Goal: Obtain resource: Obtain resource

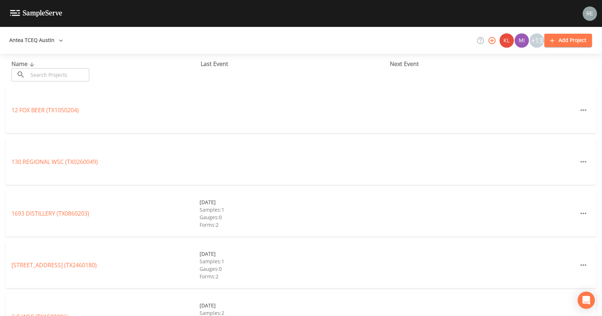
click at [66, 75] on input "text" at bounding box center [58, 74] width 61 height 13
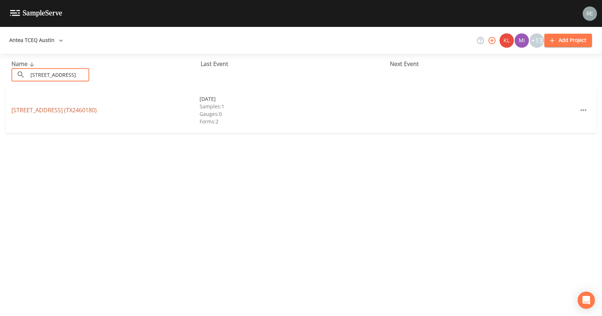
type input "[STREET_ADDRESS]"
click at [72, 114] on link "[STREET_ADDRESS] (TX2460180)" at bounding box center [53, 110] width 85 height 8
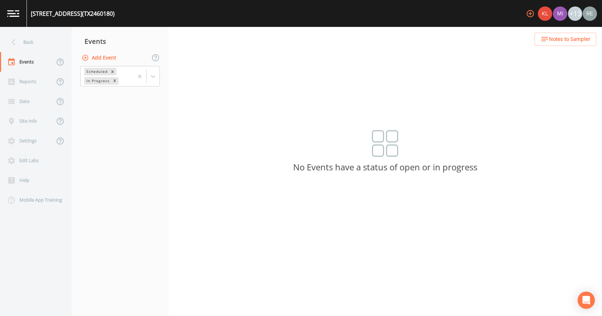
click at [97, 58] on button "Add Event" at bounding box center [99, 57] width 39 height 13
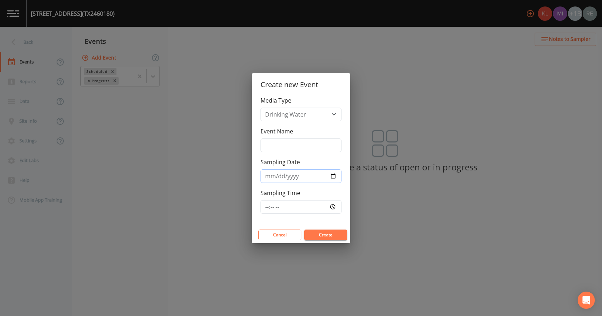
click at [335, 174] on input "Sampling Date" at bounding box center [301, 176] width 81 height 14
type input "[DATE]"
click at [317, 233] on button "Create" at bounding box center [325, 234] width 43 height 11
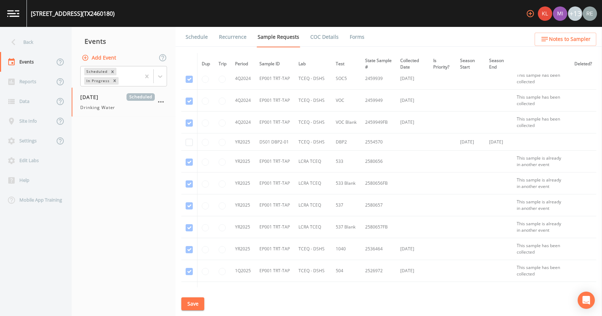
scroll to position [512, 0]
click at [189, 182] on input "checkbox" at bounding box center [189, 184] width 7 height 7
checkbox input "true"
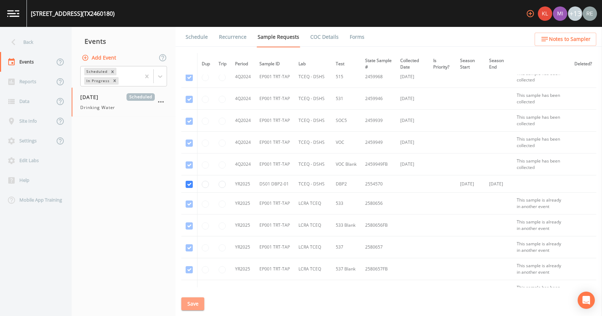
click at [201, 302] on button "Save" at bounding box center [192, 303] width 23 height 13
click at [202, 36] on link "Schedule" at bounding box center [197, 37] width 24 height 20
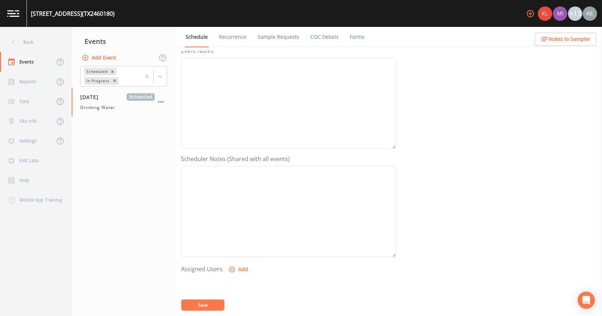
scroll to position [190, 0]
click at [244, 177] on button "Add" at bounding box center [239, 176] width 24 height 13
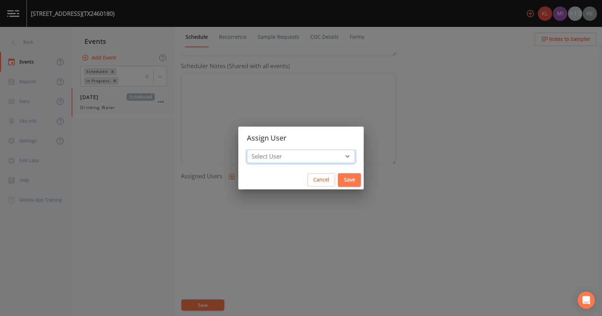
drag, startPoint x: 280, startPoint y: 154, endPoint x: 283, endPoint y: 150, distance: 4.4
click at [281, 154] on select "Select User [PERSON_NAME] [PERSON_NAME] [PERSON_NAME] [PERSON_NAME] [PERSON_NAM…" at bounding box center [301, 156] width 108 height 14
select select "cda467bf-2385-465e-b0d0-2ef008f7967e"
click at [270, 149] on select "Select User [PERSON_NAME] [PERSON_NAME] [PERSON_NAME] [PERSON_NAME] [PERSON_NAM…" at bounding box center [301, 156] width 108 height 14
drag, startPoint x: 330, startPoint y: 177, endPoint x: 275, endPoint y: 222, distance: 71.7
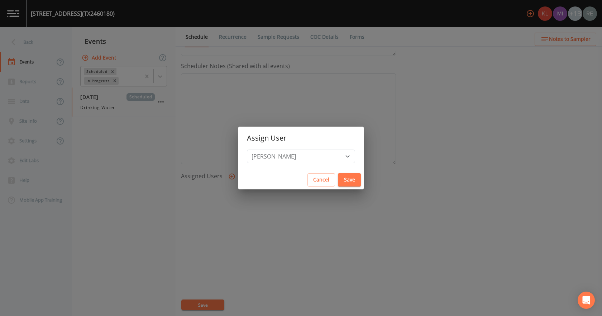
click at [338, 177] on button "Save" at bounding box center [349, 179] width 23 height 13
select select
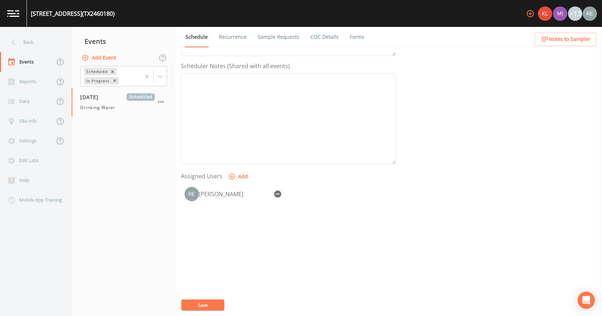
drag, startPoint x: 219, startPoint y: 302, endPoint x: 184, endPoint y: 245, distance: 67.1
click at [219, 301] on button "Save" at bounding box center [202, 304] width 43 height 11
click at [27, 41] on div "Back" at bounding box center [32, 42] width 65 height 20
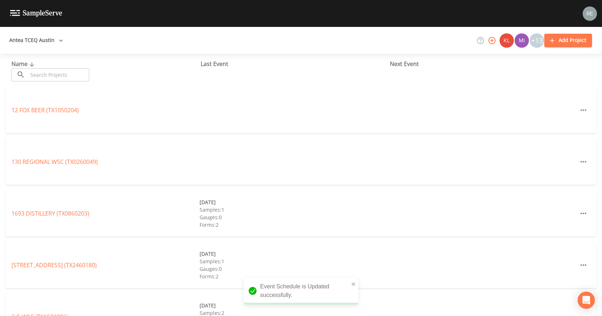
click at [46, 80] on input "text" at bounding box center [58, 74] width 61 height 13
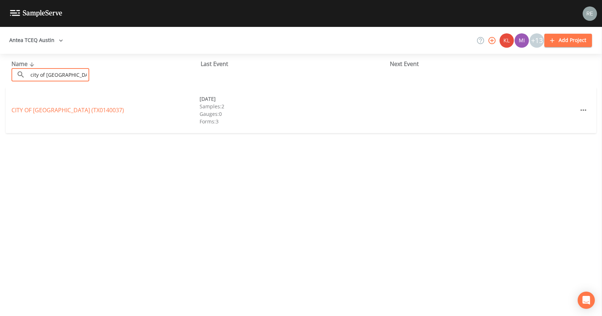
type input "city of [GEOGRAPHIC_DATA]"
click at [58, 105] on div "CITY OF [GEOGRAPHIC_DATA] (TX0140037) [DATE] Samples: 2 Gauges: 0 Forms: 3" at bounding box center [301, 110] width 591 height 46
click at [62, 109] on link "CITY OF [GEOGRAPHIC_DATA] (TX0140037)" at bounding box center [67, 110] width 113 height 8
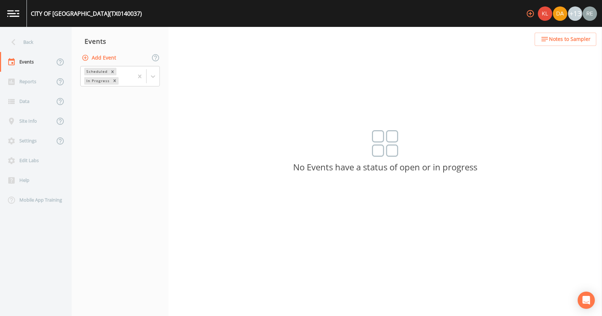
click at [106, 61] on button "Add Event" at bounding box center [99, 57] width 39 height 13
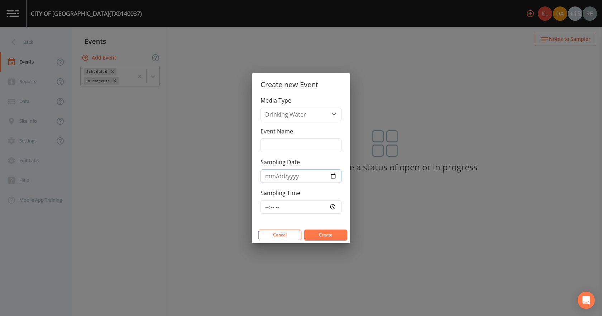
drag, startPoint x: 332, startPoint y: 177, endPoint x: 330, endPoint y: 182, distance: 6.1
click at [332, 177] on input "Sampling Date" at bounding box center [301, 176] width 81 height 14
type input "[DATE]"
click at [313, 239] on button "Create" at bounding box center [325, 234] width 43 height 11
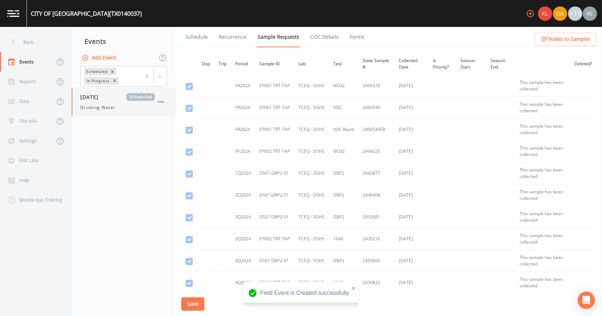
click at [113, 102] on div "[DATE] Scheduled Drinking Water" at bounding box center [117, 102] width 75 height 18
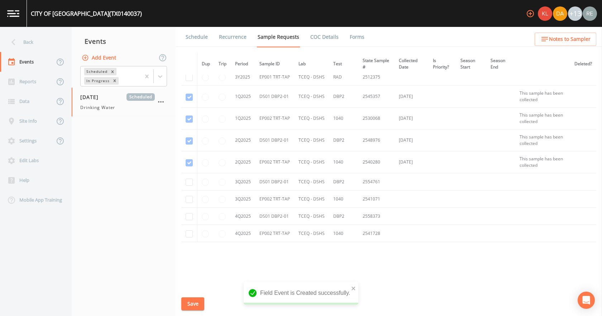
scroll to position [323, 0]
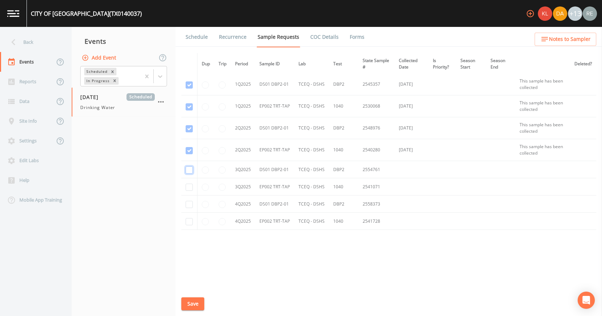
click at [190, 167] on input "checkbox" at bounding box center [189, 169] width 7 height 7
checkbox input "true"
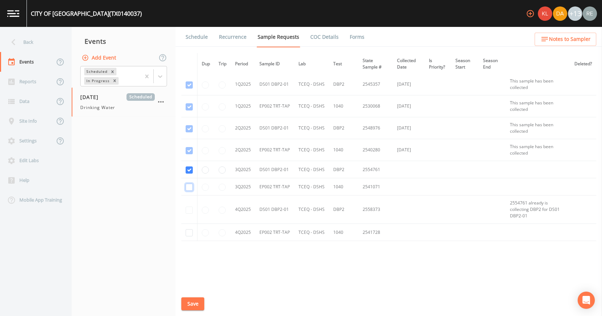
click at [187, 188] on input "checkbox" at bounding box center [189, 187] width 7 height 7
checkbox input "true"
drag, startPoint x: 198, startPoint y: 311, endPoint x: 193, endPoint y: 306, distance: 7.1
click at [194, 308] on div "Schedule Recurrence Sample Requests COC Details Forms Dup Trip Period Sample ID…" at bounding box center [389, 171] width 427 height 289
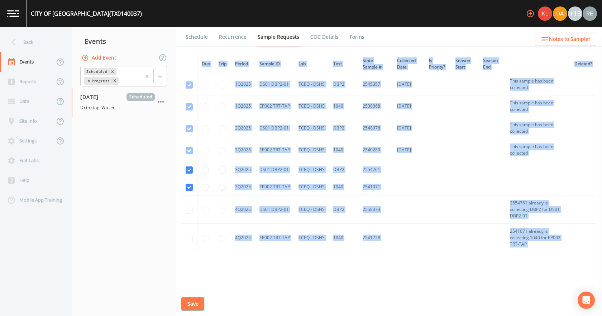
scroll to position [346, 0]
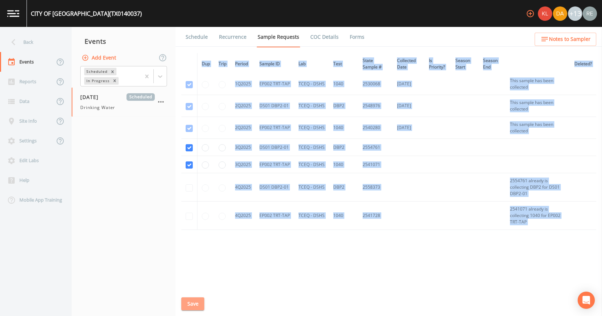
click at [192, 303] on button "Save" at bounding box center [192, 303] width 23 height 13
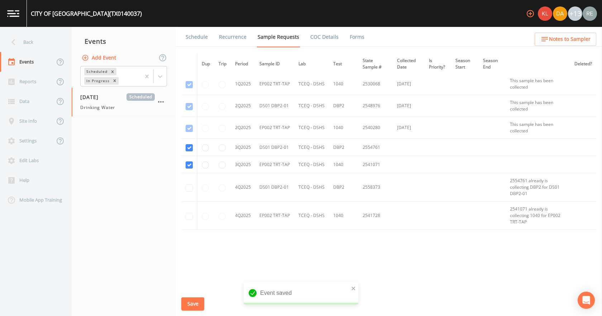
click at [159, 247] on nav "Events Add Event Scheduled In Progress [DATE] Scheduled Drinking Water" at bounding box center [124, 171] width 104 height 289
drag, startPoint x: 195, startPoint y: 306, endPoint x: 201, endPoint y: 171, distance: 135.3
click at [195, 306] on button "Save" at bounding box center [192, 303] width 23 height 13
click at [202, 38] on link "Schedule" at bounding box center [197, 37] width 24 height 20
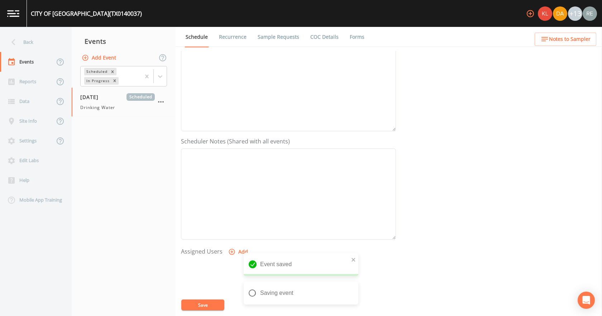
scroll to position [143, 0]
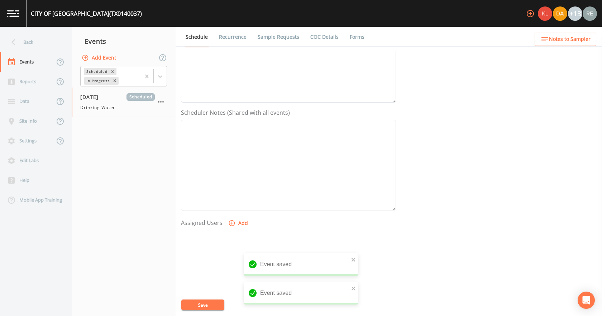
click at [234, 226] on icon "button" at bounding box center [231, 222] width 7 height 7
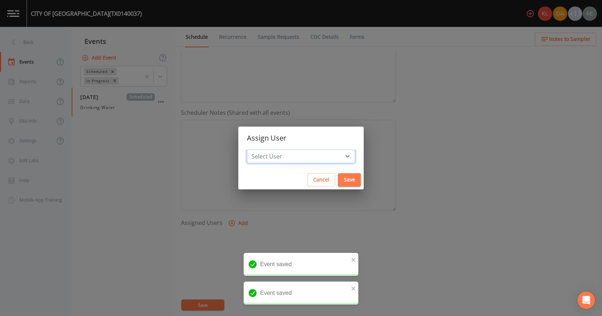
click at [272, 156] on select "Select User [PERSON_NAME] [PERSON_NAME] [PERSON_NAME] [PERSON_NAME] [PERSON_NAM…" at bounding box center [301, 156] width 108 height 14
select select "cda467bf-2385-465e-b0d0-2ef008f7967e"
click at [270, 149] on select "Select User [PERSON_NAME] [PERSON_NAME] [PERSON_NAME] [PERSON_NAME] [PERSON_NAM…" at bounding box center [301, 156] width 108 height 14
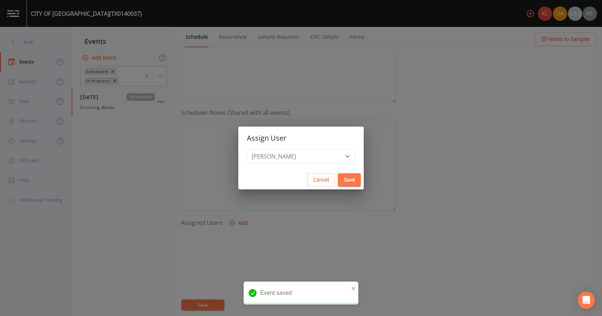
drag, startPoint x: 327, startPoint y: 181, endPoint x: 265, endPoint y: 247, distance: 90.5
click at [338, 182] on button "Save" at bounding box center [349, 179] width 23 height 13
select select
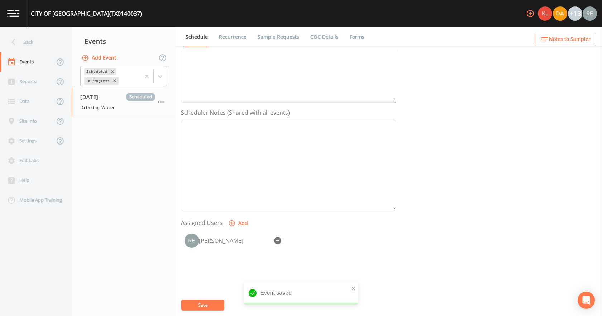
click at [212, 302] on button "Save" at bounding box center [202, 304] width 43 height 11
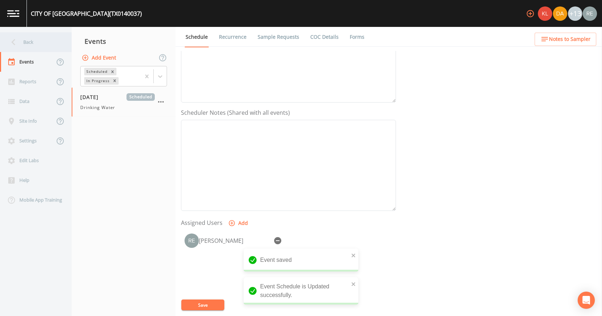
click at [18, 41] on icon at bounding box center [13, 42] width 13 height 13
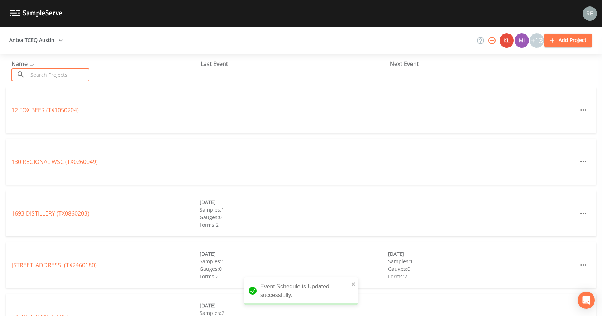
click at [43, 71] on input "text" at bounding box center [58, 74] width 61 height 13
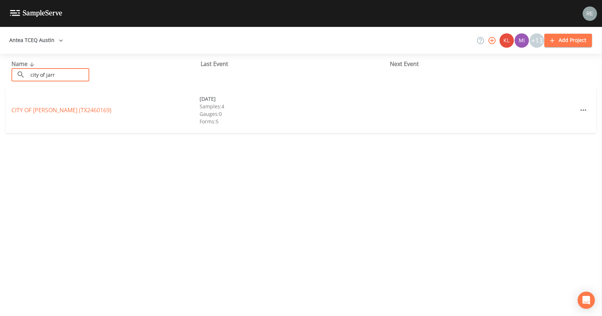
type input "city of jarr"
click at [37, 113] on link "CITY OF [GEOGRAPHIC_DATA] (TX2460169)" at bounding box center [61, 110] width 100 height 8
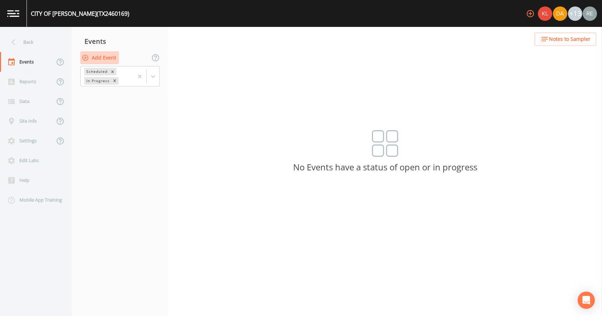
click at [97, 60] on button "Add Event" at bounding box center [99, 57] width 39 height 13
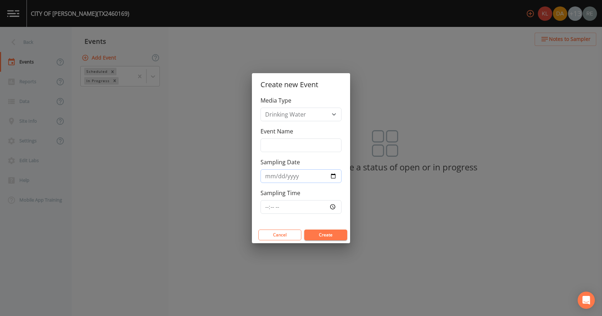
click at [333, 177] on input "Sampling Date" at bounding box center [301, 176] width 81 height 14
type input "[DATE]"
click at [316, 240] on div "Cancel Create" at bounding box center [301, 235] width 98 height 16
click at [316, 238] on button "Create" at bounding box center [325, 234] width 43 height 11
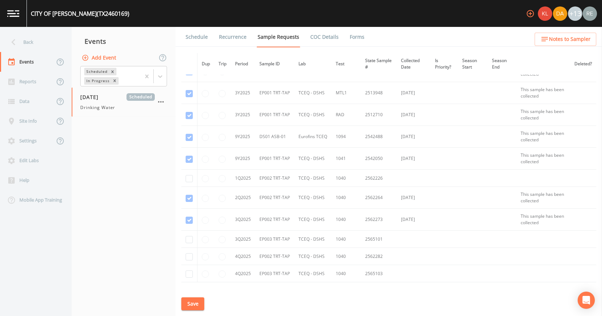
scroll to position [394, 0]
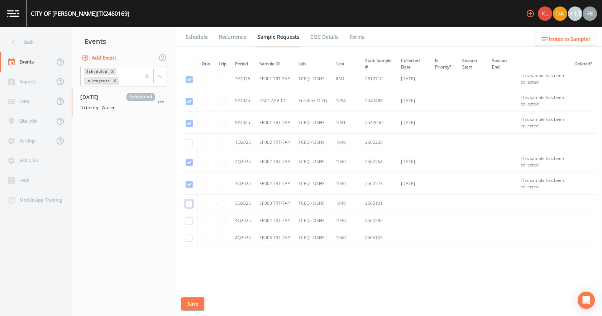
click at [189, 202] on input "checkbox" at bounding box center [189, 203] width 7 height 7
checkbox input "true"
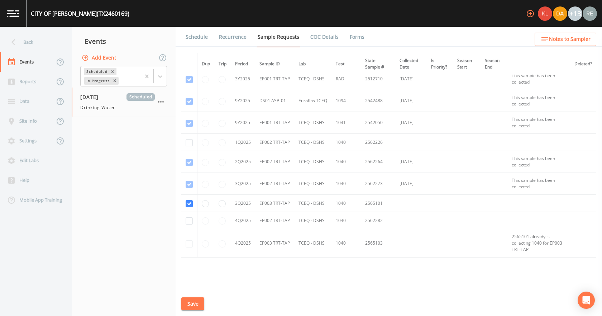
click at [190, 306] on button "Save" at bounding box center [192, 303] width 23 height 13
click at [201, 34] on link "Schedule" at bounding box center [197, 37] width 24 height 20
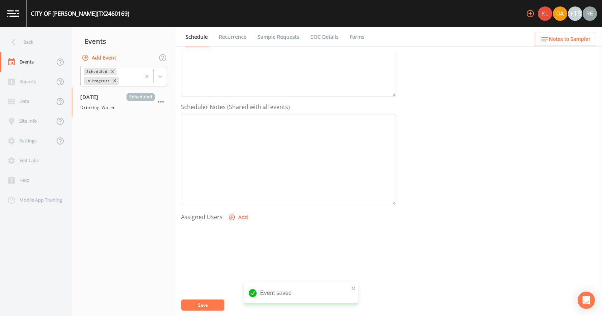
scroll to position [179, 0]
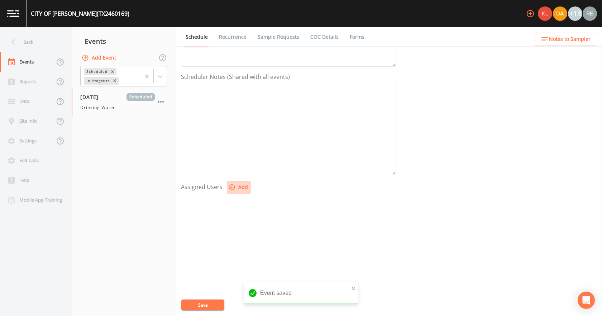
click at [241, 190] on button "Add" at bounding box center [239, 187] width 24 height 13
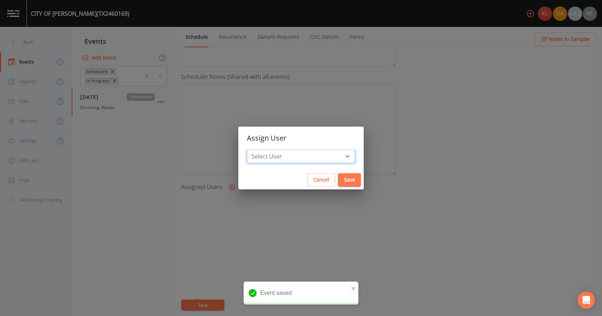
click at [282, 158] on select "Select User [PERSON_NAME] [PERSON_NAME] [PERSON_NAME] [PERSON_NAME] [PERSON_NAM…" at bounding box center [301, 156] width 108 height 14
click at [270, 149] on select "Select User [PERSON_NAME] [PERSON_NAME] [PERSON_NAME] [PERSON_NAME] [PERSON_NAM…" at bounding box center [301, 156] width 108 height 14
click at [315, 156] on select "Select User [PERSON_NAME] [PERSON_NAME] [PERSON_NAME] [PERSON_NAME] [PERSON_NAM…" at bounding box center [301, 156] width 108 height 14
select select "cda467bf-2385-465e-b0d0-2ef008f7967e"
click at [270, 149] on select "Select User [PERSON_NAME] [PERSON_NAME] [PERSON_NAME] [PERSON_NAME] [PERSON_NAM…" at bounding box center [301, 156] width 108 height 14
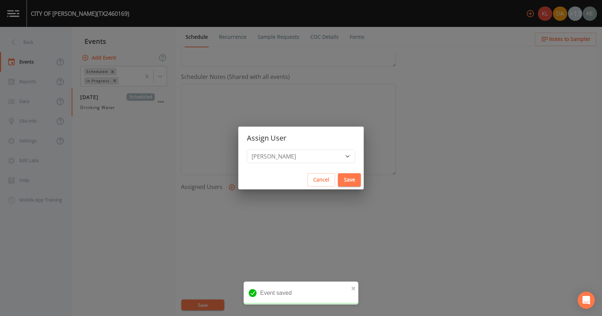
click at [338, 175] on button "Save" at bounding box center [349, 179] width 23 height 13
select select
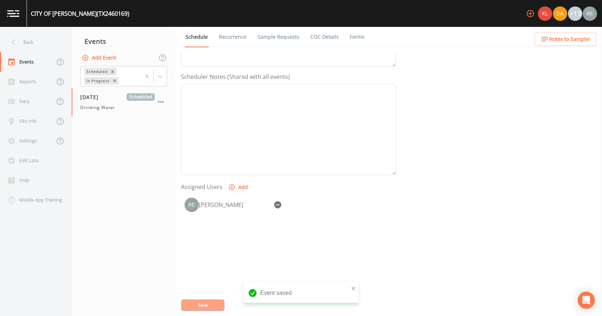
click at [217, 301] on button "Save" at bounding box center [202, 304] width 43 height 11
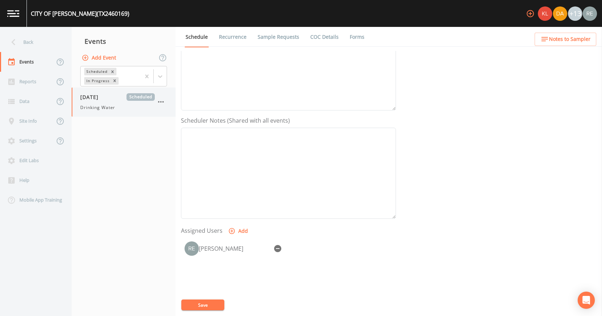
scroll to position [0, 0]
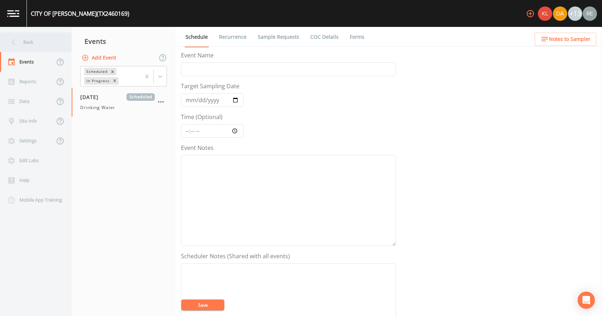
click at [32, 41] on div "Back" at bounding box center [32, 42] width 65 height 20
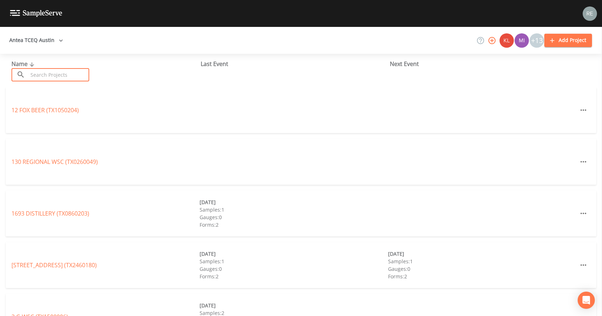
drag, startPoint x: 34, startPoint y: 46, endPoint x: 70, endPoint y: 76, distance: 46.8
click at [70, 76] on input "text" at bounding box center [58, 74] width 61 height 13
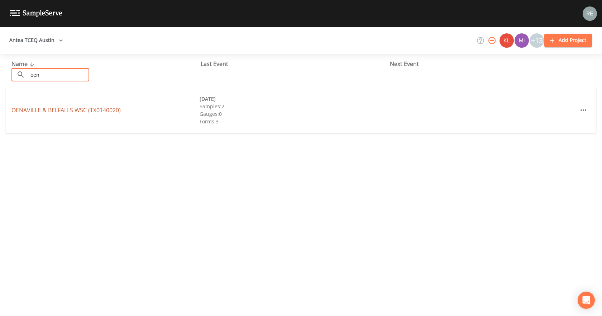
type input "oen"
click at [30, 111] on link "OENAVILLE & BELFALLS WSC (TX0140020)" at bounding box center [65, 110] width 109 height 8
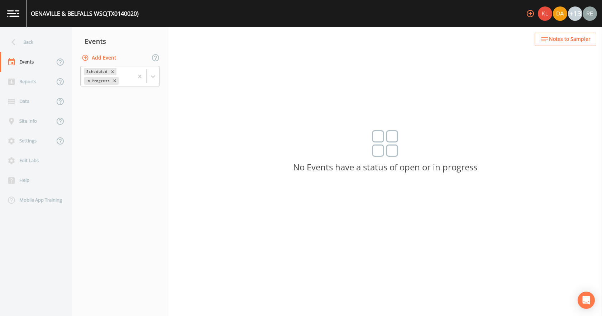
click at [96, 59] on button "Add Event" at bounding box center [99, 57] width 39 height 13
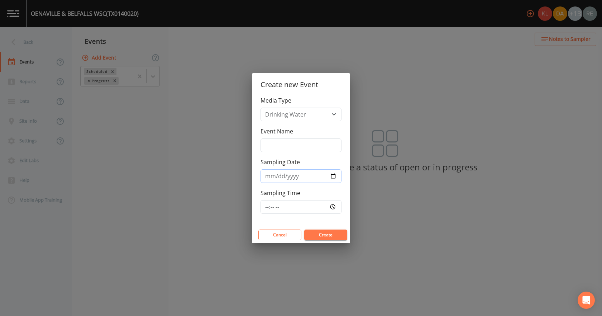
click at [329, 177] on input "Sampling Date" at bounding box center [301, 176] width 81 height 14
click at [334, 176] on input "Sampling Date" at bounding box center [301, 176] width 81 height 14
type input "[DATE]"
click at [316, 235] on button "Create" at bounding box center [325, 234] width 43 height 11
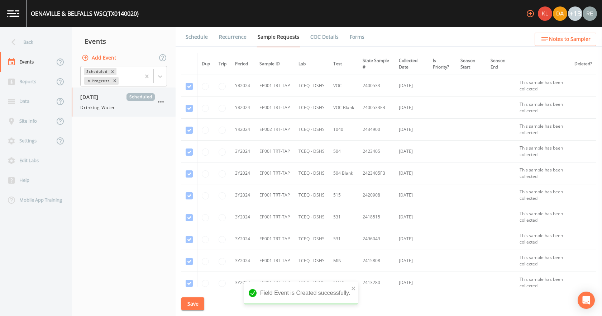
click at [113, 109] on span "Drinking Water" at bounding box center [97, 107] width 35 height 6
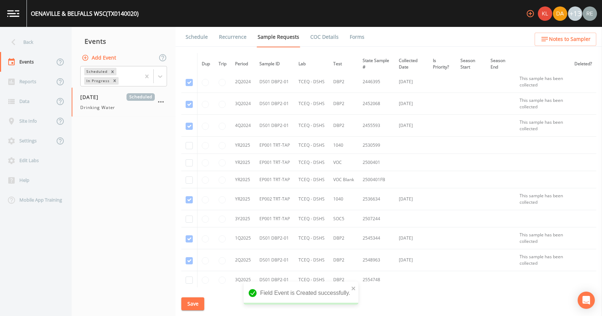
scroll to position [251, 0]
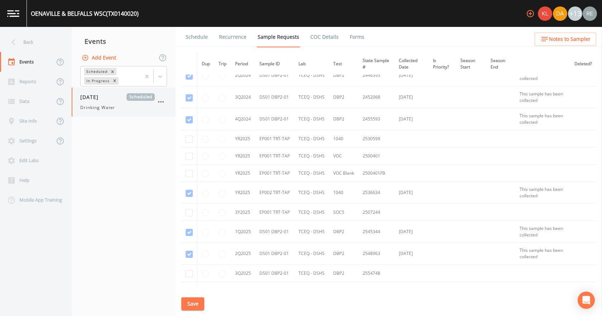
click at [161, 106] on icon "button" at bounding box center [161, 101] width 9 height 9
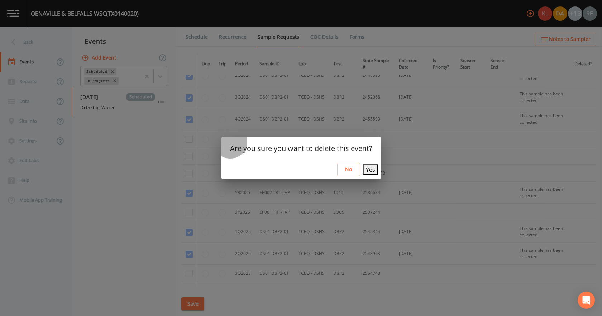
click at [365, 167] on button "Yes" at bounding box center [370, 169] width 15 height 11
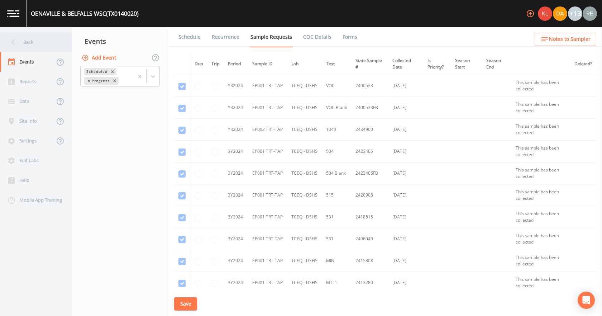
click at [27, 49] on div "Back" at bounding box center [32, 42] width 65 height 20
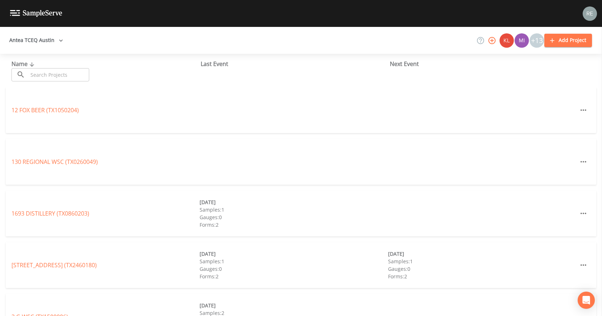
click at [56, 74] on input "text" at bounding box center [58, 74] width 61 height 13
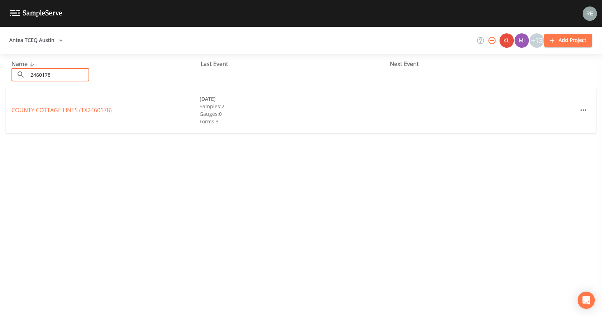
type input "2460178"
drag, startPoint x: 56, startPoint y: 75, endPoint x: 19, endPoint y: 69, distance: 36.7
click at [23, 76] on div "​ 2460178 ​" at bounding box center [50, 74] width 78 height 13
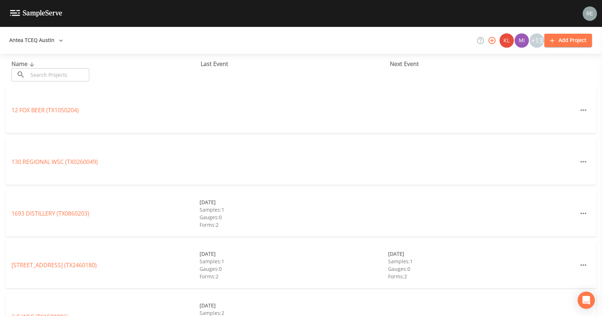
click at [78, 75] on input "text" at bounding box center [58, 74] width 61 height 13
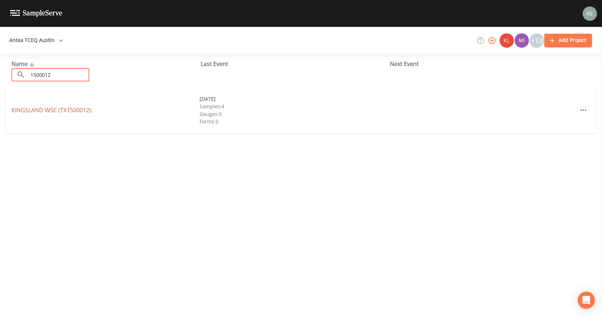
type input "1500012"
click at [60, 111] on link "[GEOGRAPHIC_DATA] (TX1500012)" at bounding box center [51, 110] width 80 height 8
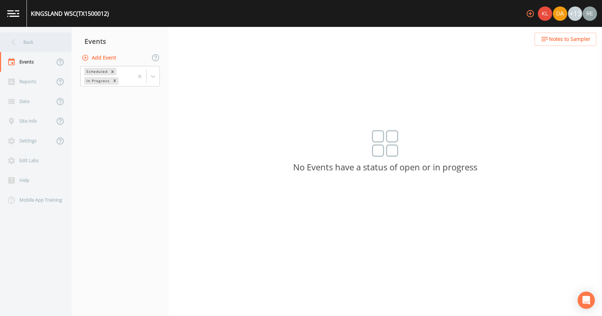
click at [24, 35] on div "Back" at bounding box center [32, 42] width 65 height 20
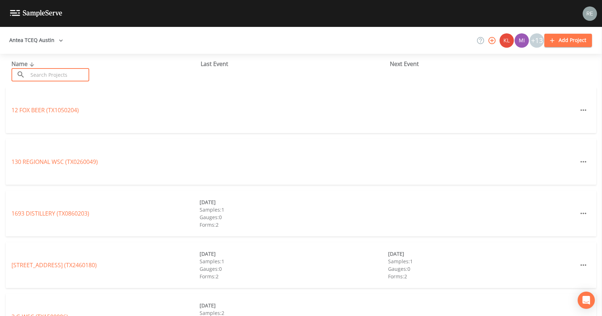
click at [56, 77] on input "text" at bounding box center [58, 74] width 61 height 13
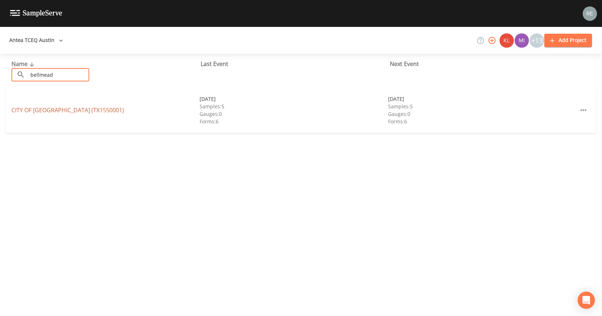
type input "bellmead"
click at [34, 109] on link "CITY OF [GEOGRAPHIC_DATA] (TX1550001)" at bounding box center [67, 110] width 113 height 8
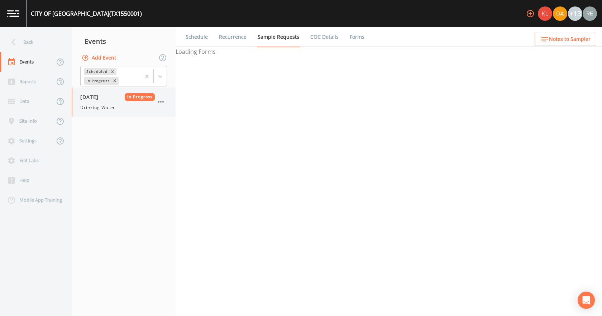
click at [99, 106] on span "Drinking Water" at bounding box center [97, 107] width 35 height 6
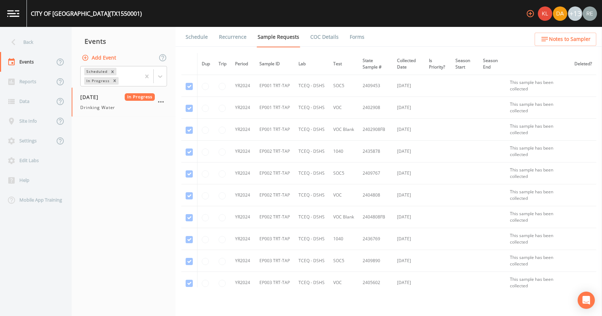
click at [349, 37] on link "Forms" at bounding box center [357, 37] width 17 height 20
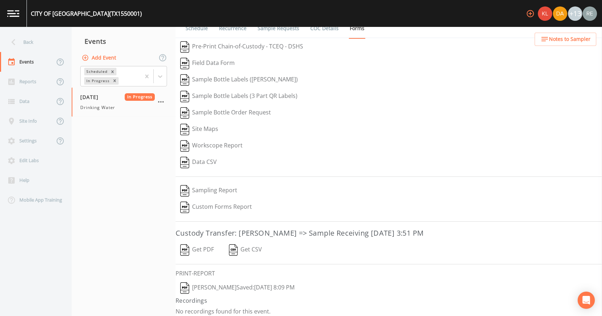
scroll to position [13, 0]
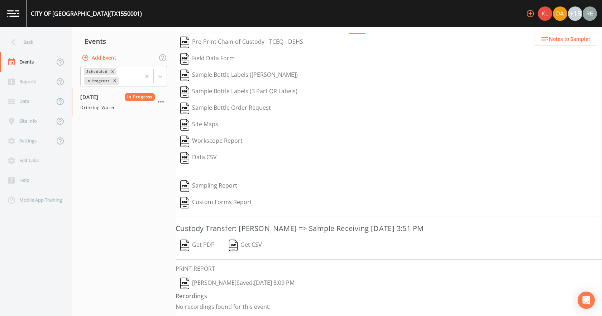
click at [237, 282] on button "[PERSON_NAME]  Saved: [DATE] 8:09 PM" at bounding box center [238, 283] width 124 height 16
click at [199, 242] on button "Get PDF" at bounding box center [197, 245] width 43 height 16
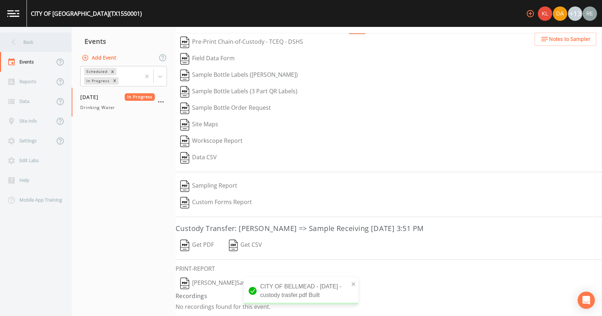
click at [13, 46] on icon at bounding box center [13, 42] width 13 height 13
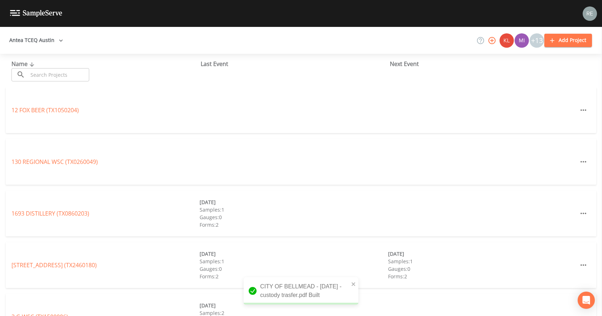
click at [38, 74] on input "text" at bounding box center [58, 74] width 61 height 13
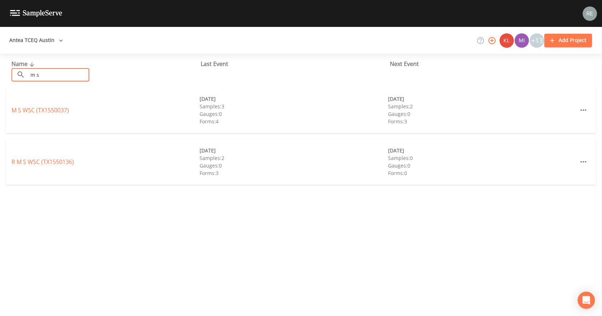
type input "m s"
click at [24, 105] on div "M S WSC (TX1550037) [DATE] Samples: 3 Gauges: 0 Forms: 4 [DATE] Samples: 2 Gaug…" at bounding box center [301, 110] width 591 height 46
click at [26, 107] on link "M S WSC (TX1550037)" at bounding box center [39, 110] width 57 height 8
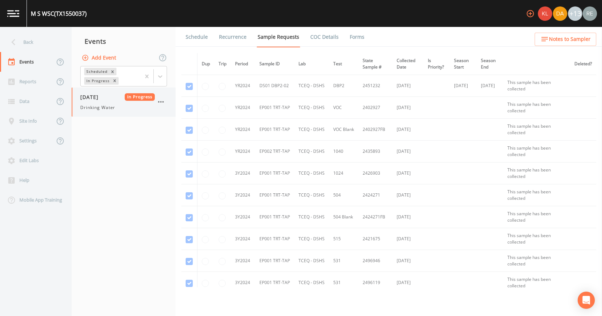
click at [85, 103] on div "[DATE] In Progress Drinking Water" at bounding box center [117, 102] width 75 height 18
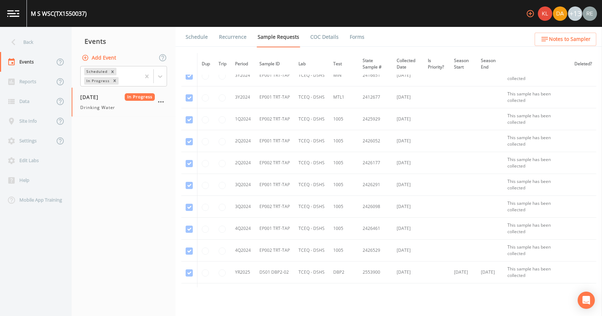
click at [356, 34] on link "Forms" at bounding box center [357, 37] width 17 height 20
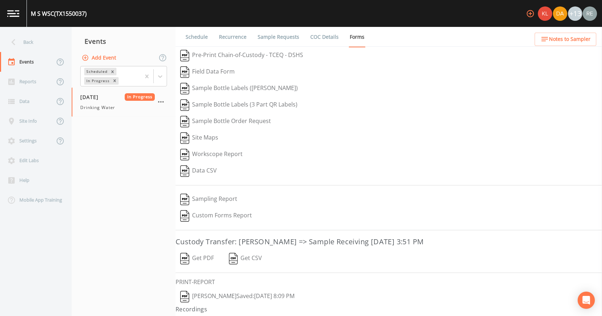
scroll to position [13, 0]
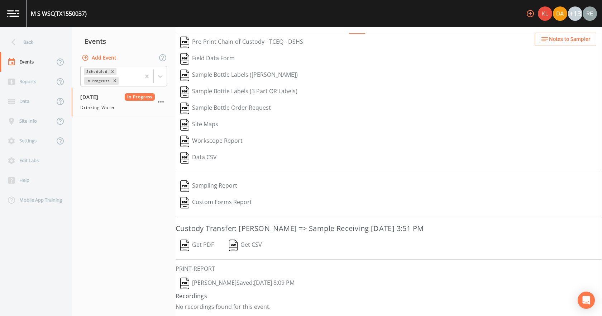
click at [232, 281] on button "[PERSON_NAME]  Saved: [DATE] 8:09 PM" at bounding box center [238, 283] width 124 height 16
click at [203, 242] on button "Get PDF" at bounding box center [197, 245] width 43 height 16
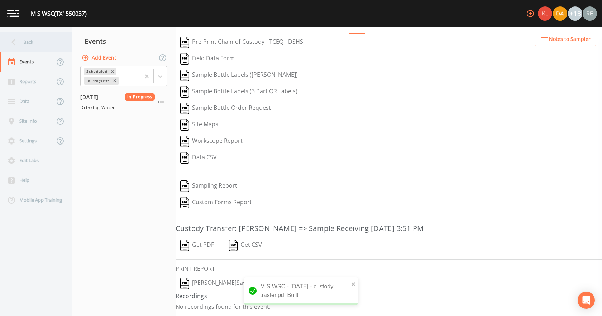
click at [32, 49] on div "Back" at bounding box center [32, 42] width 65 height 20
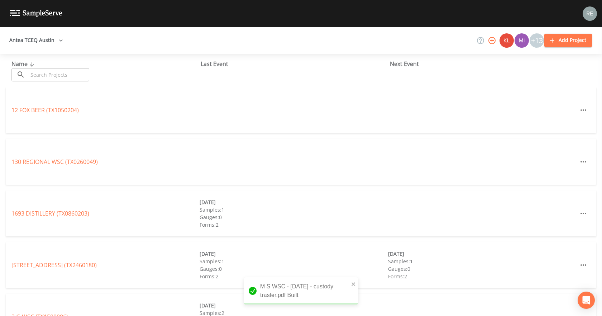
click at [32, 69] on input "text" at bounding box center [58, 74] width 61 height 13
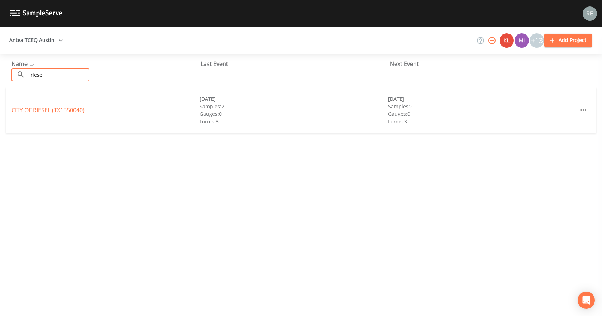
type input "riesel"
click at [46, 105] on div "CITY OF [GEOGRAPHIC_DATA] (TX1550040) [DATE] Samples: 2 Gauges: 0 Forms: 3 [DAT…" at bounding box center [301, 110] width 591 height 46
click at [46, 106] on link "CITY OF [GEOGRAPHIC_DATA] (TX1550040)" at bounding box center [47, 110] width 73 height 8
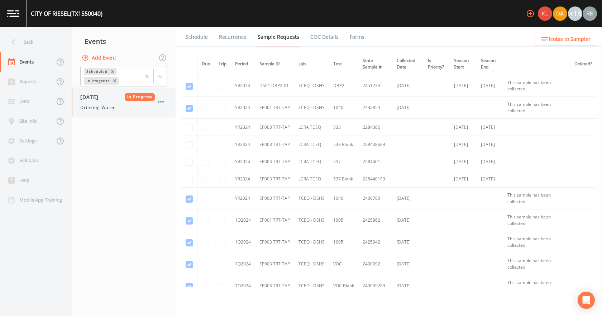
click at [104, 100] on span "[DATE]" at bounding box center [91, 97] width 23 height 8
click at [349, 37] on link "Forms" at bounding box center [357, 37] width 17 height 20
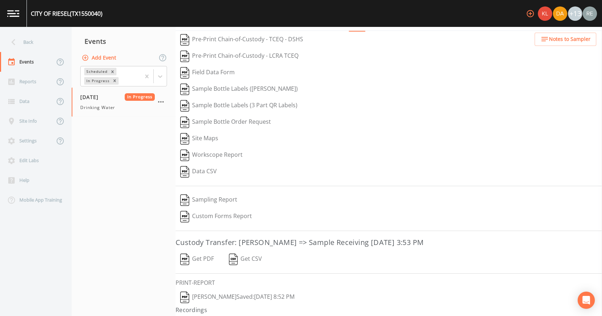
scroll to position [30, 0]
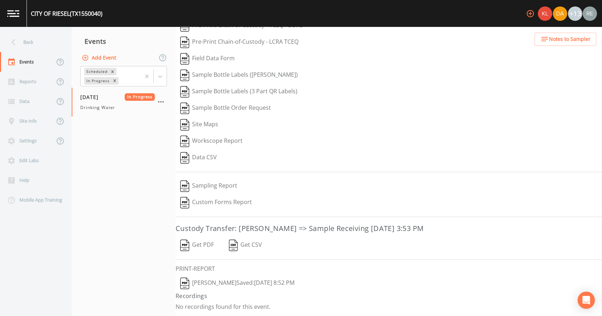
click at [228, 281] on button "[PERSON_NAME]  Saved: [DATE] 8:52 PM" at bounding box center [238, 283] width 124 height 16
drag, startPoint x: 206, startPoint y: 245, endPoint x: 243, endPoint y: 233, distance: 38.7
click at [206, 245] on button "Get PDF" at bounding box center [197, 245] width 43 height 16
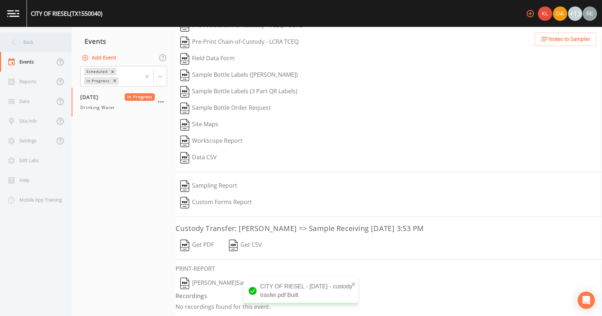
click at [35, 38] on div "Back" at bounding box center [32, 42] width 65 height 20
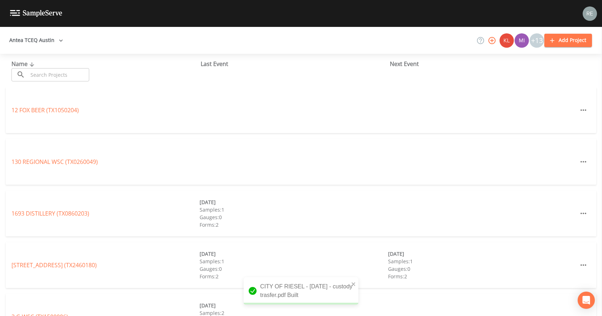
click at [30, 73] on input "text" at bounding box center [58, 74] width 61 height 13
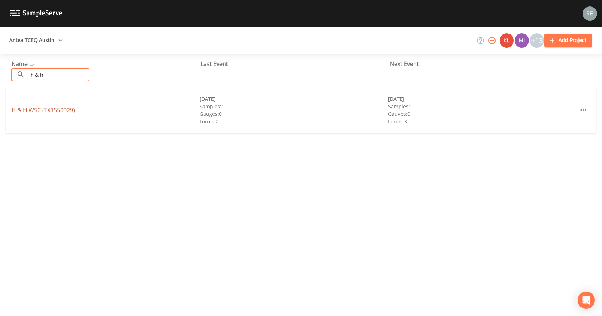
type input "h & h"
click at [30, 108] on link "H & H WSC (TX1550029)" at bounding box center [42, 110] width 63 height 8
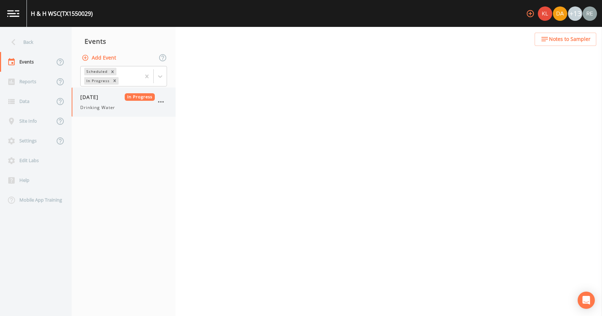
click at [101, 100] on span "[DATE]" at bounding box center [91, 97] width 23 height 8
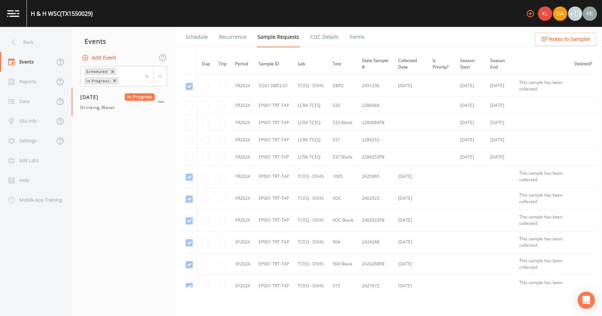
click at [349, 38] on link "Forms" at bounding box center [357, 37] width 17 height 20
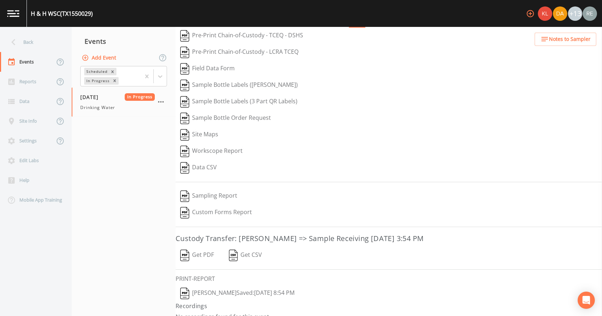
scroll to position [30, 0]
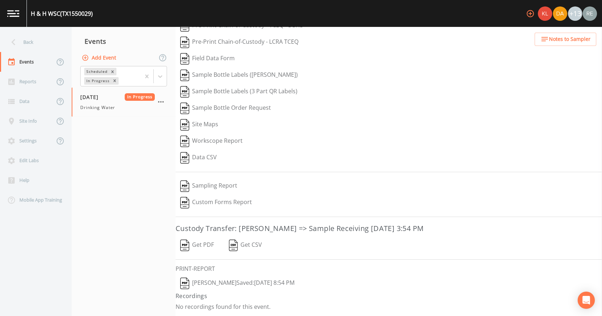
click at [246, 281] on button "[PERSON_NAME]  Saved: [DATE] 8:54 PM" at bounding box center [238, 283] width 124 height 16
click at [200, 247] on button "Get PDF" at bounding box center [197, 245] width 43 height 16
